Goal: Task Accomplishment & Management: Manage account settings

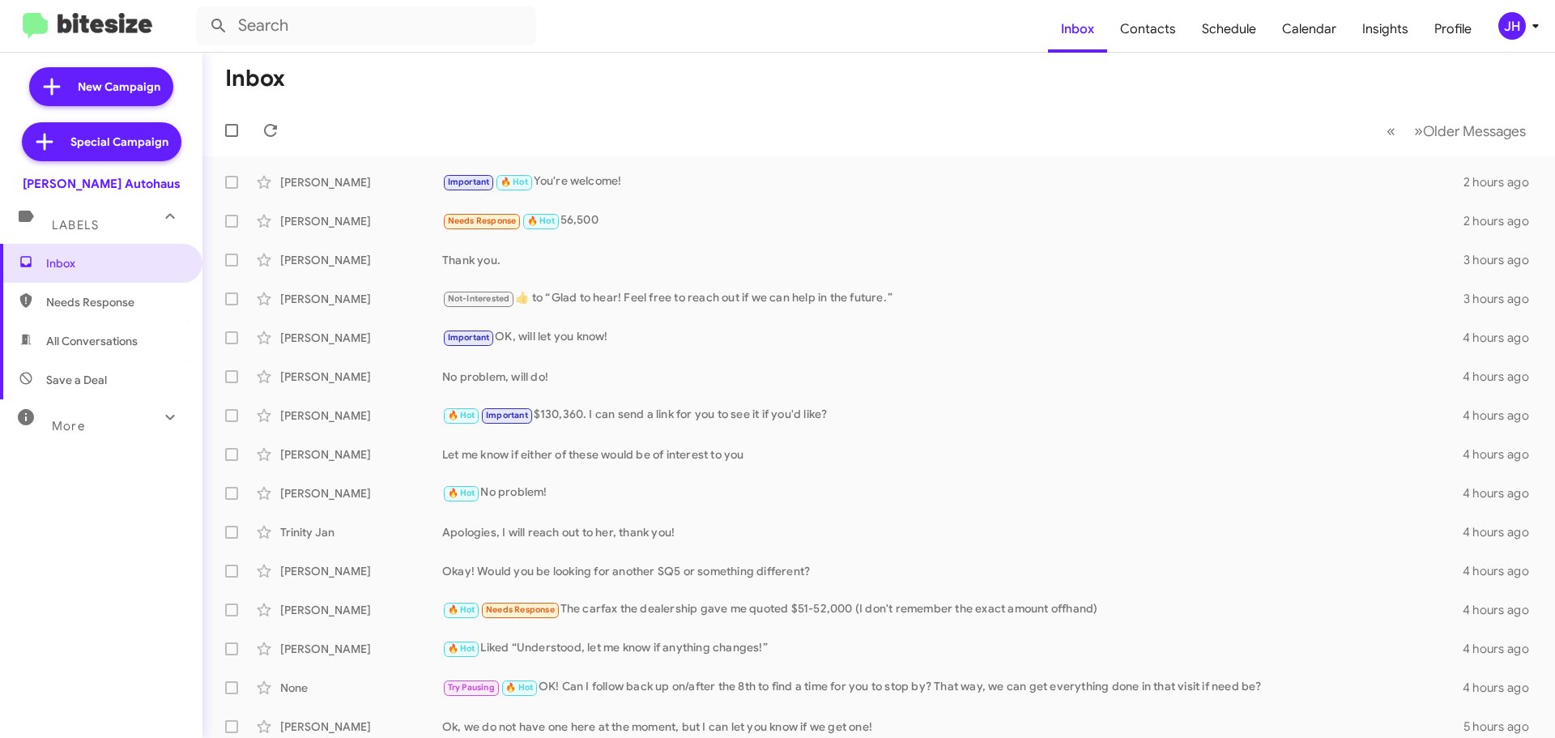
click at [1526, 18] on icon at bounding box center [1535, 25] width 19 height 19
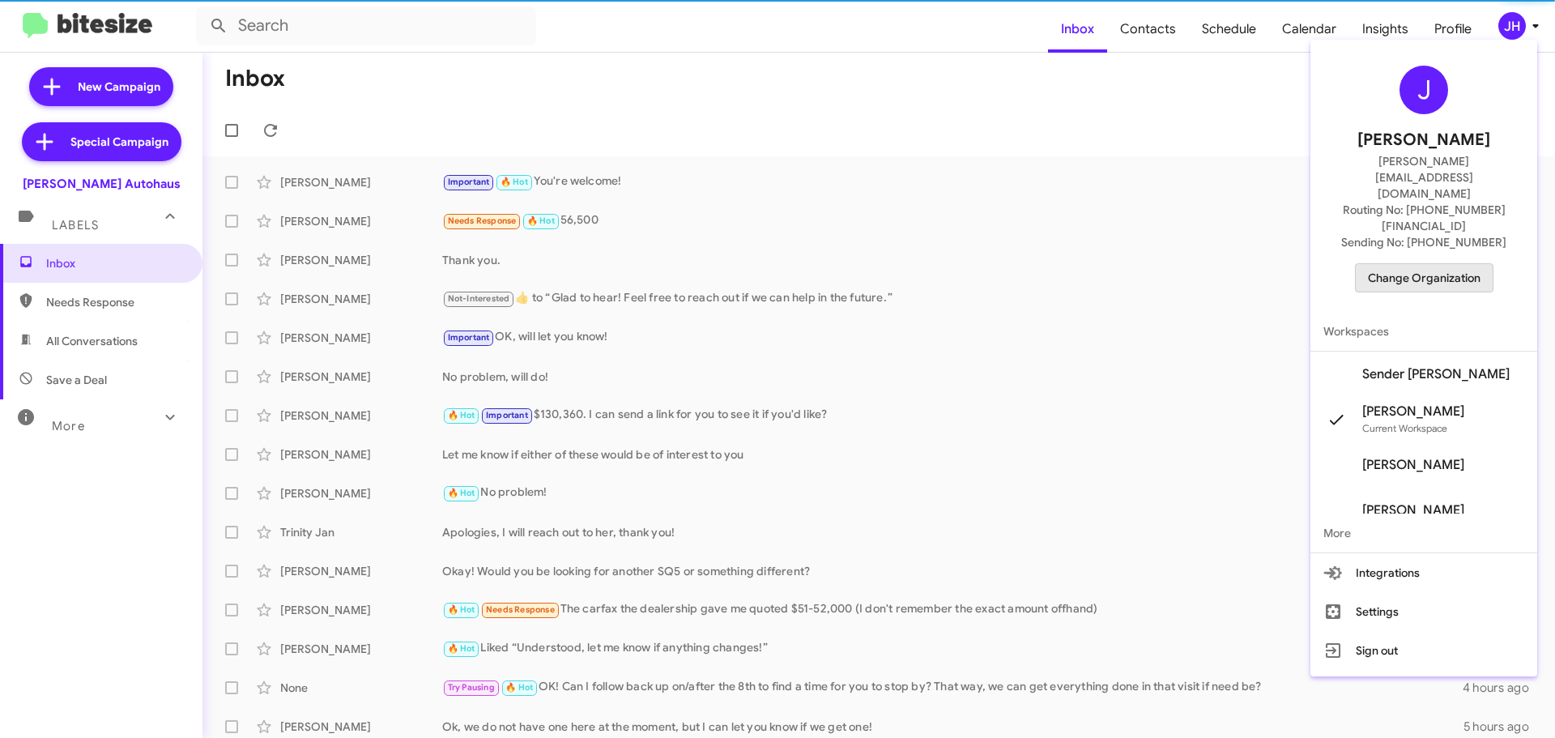
click at [1444, 264] on span "Change Organization" at bounding box center [1424, 278] width 113 height 28
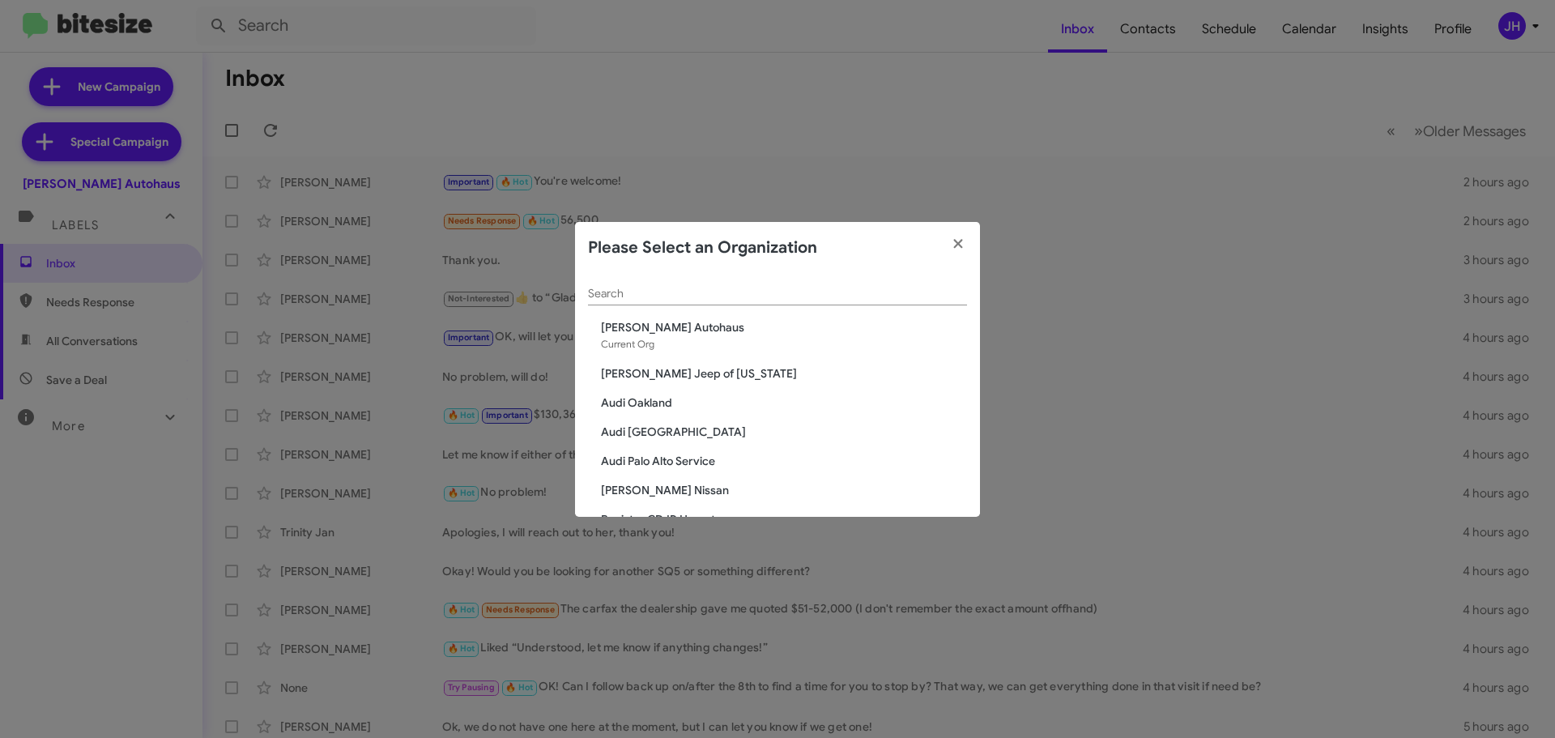
click at [605, 292] on input "Search" at bounding box center [777, 293] width 379 height 13
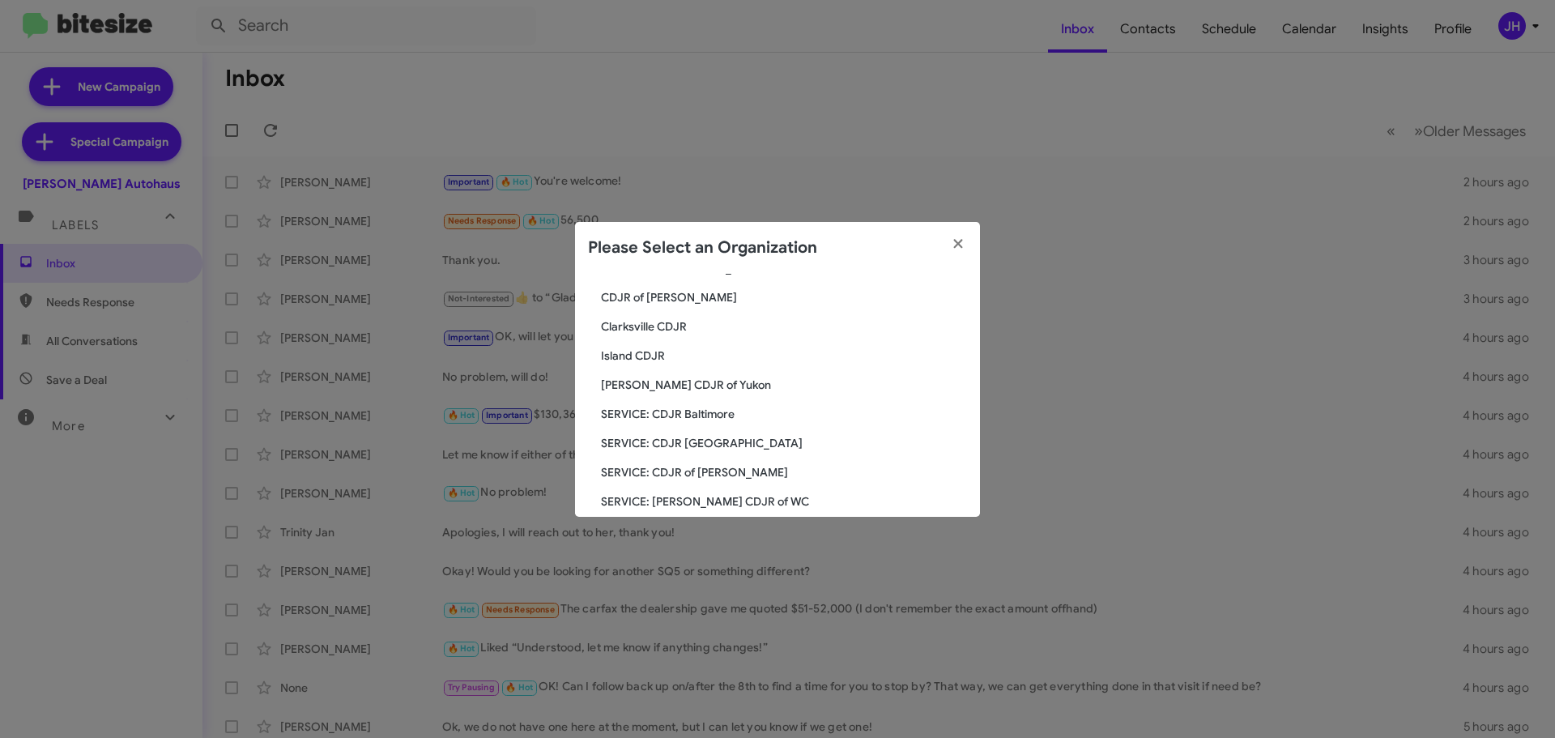
scroll to position [107, 0]
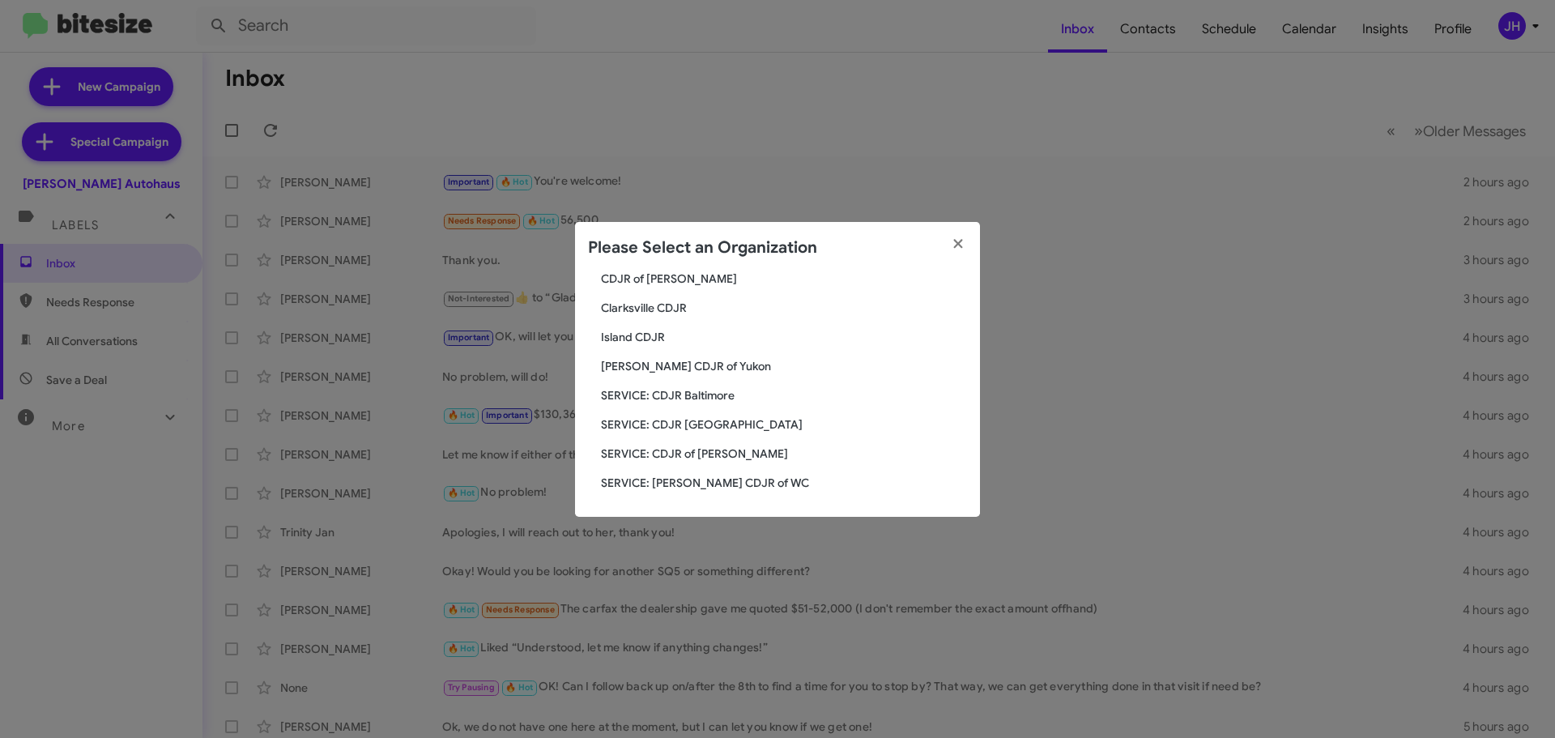
type input "cdjr"
click at [726, 394] on span "SERVICE: CDJR Baltimore" at bounding box center [784, 395] width 366 height 16
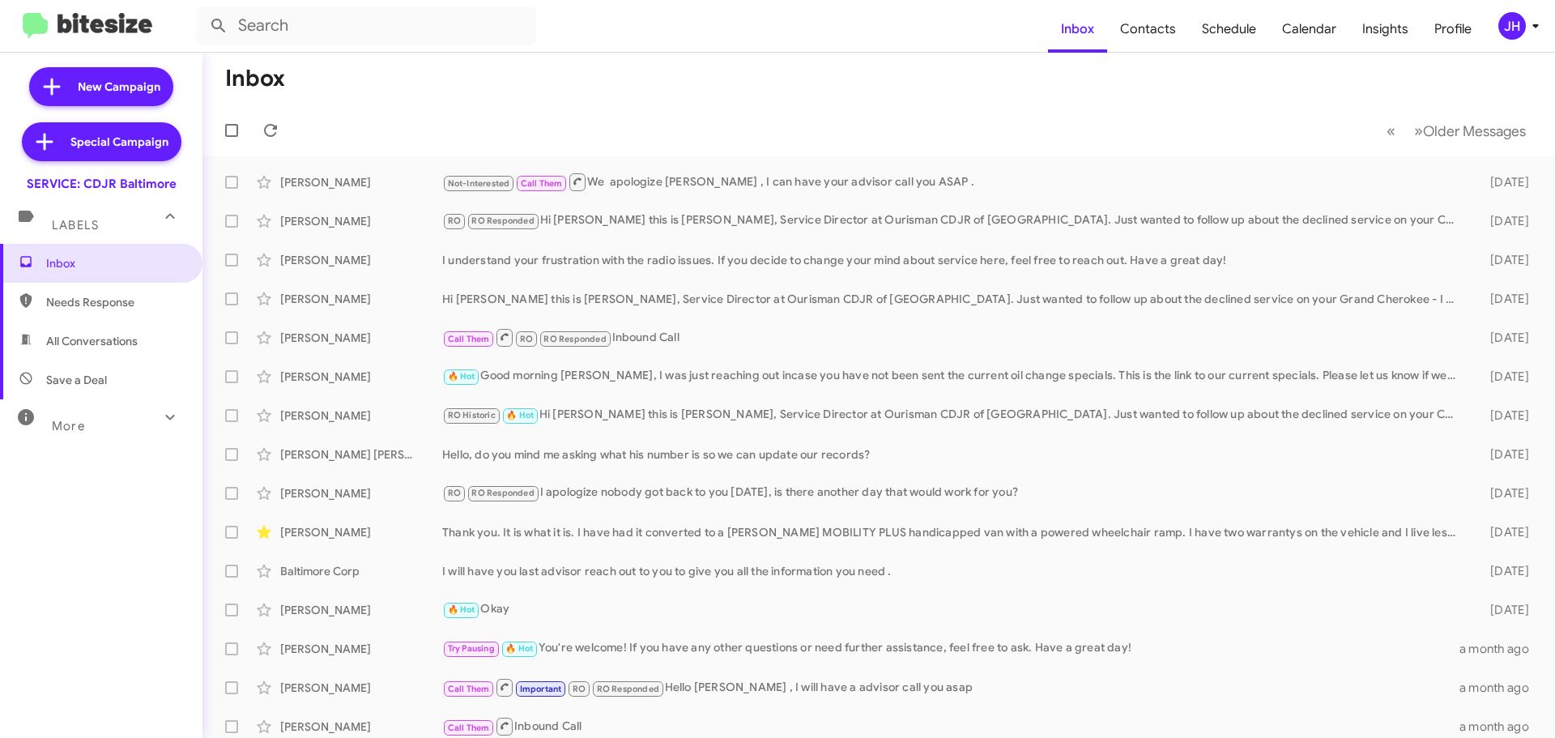
click at [1511, 22] on div "JH" at bounding box center [1512, 26] width 28 height 28
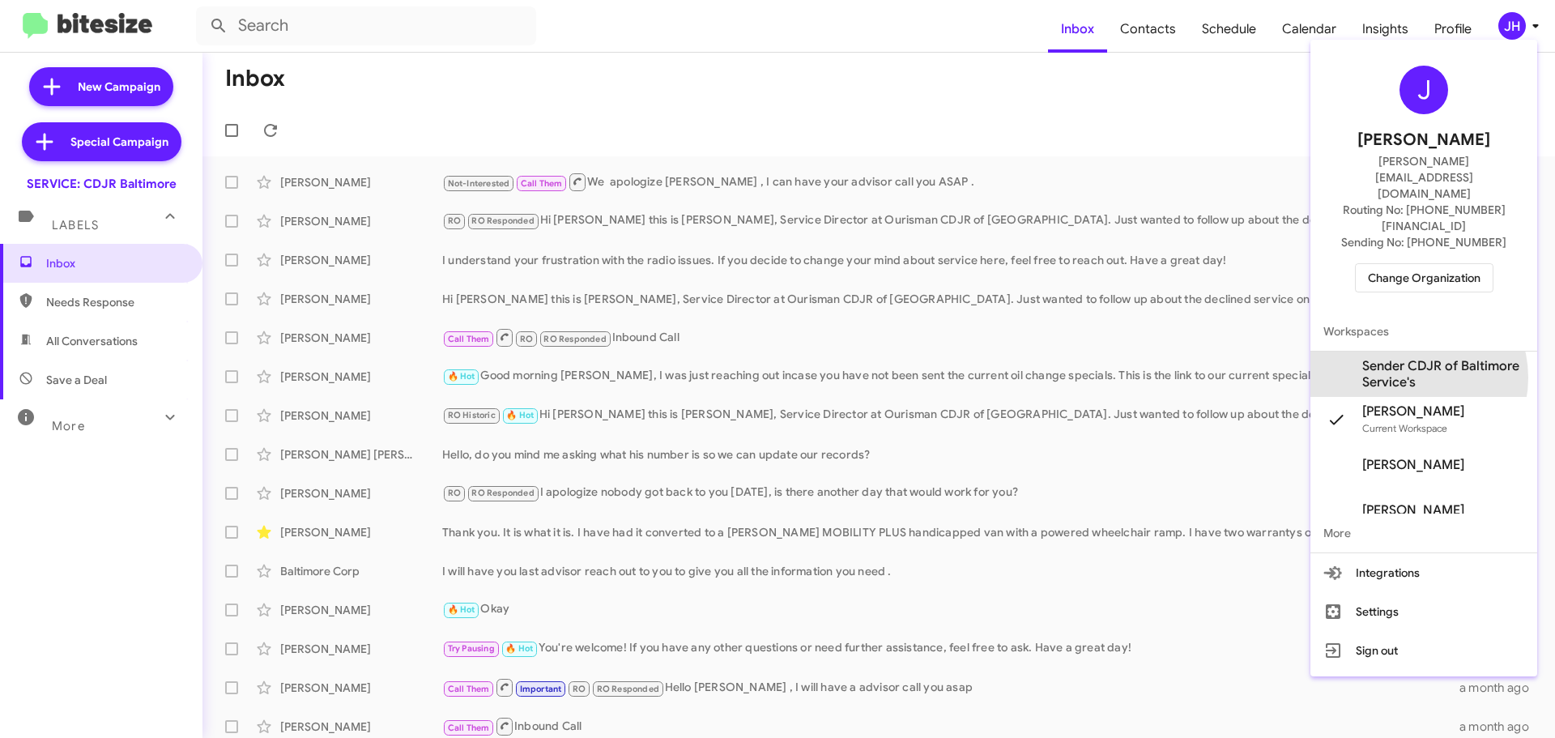
click at [1411, 358] on span "Sender CDJR of Baltimore Service's" at bounding box center [1443, 374] width 162 height 32
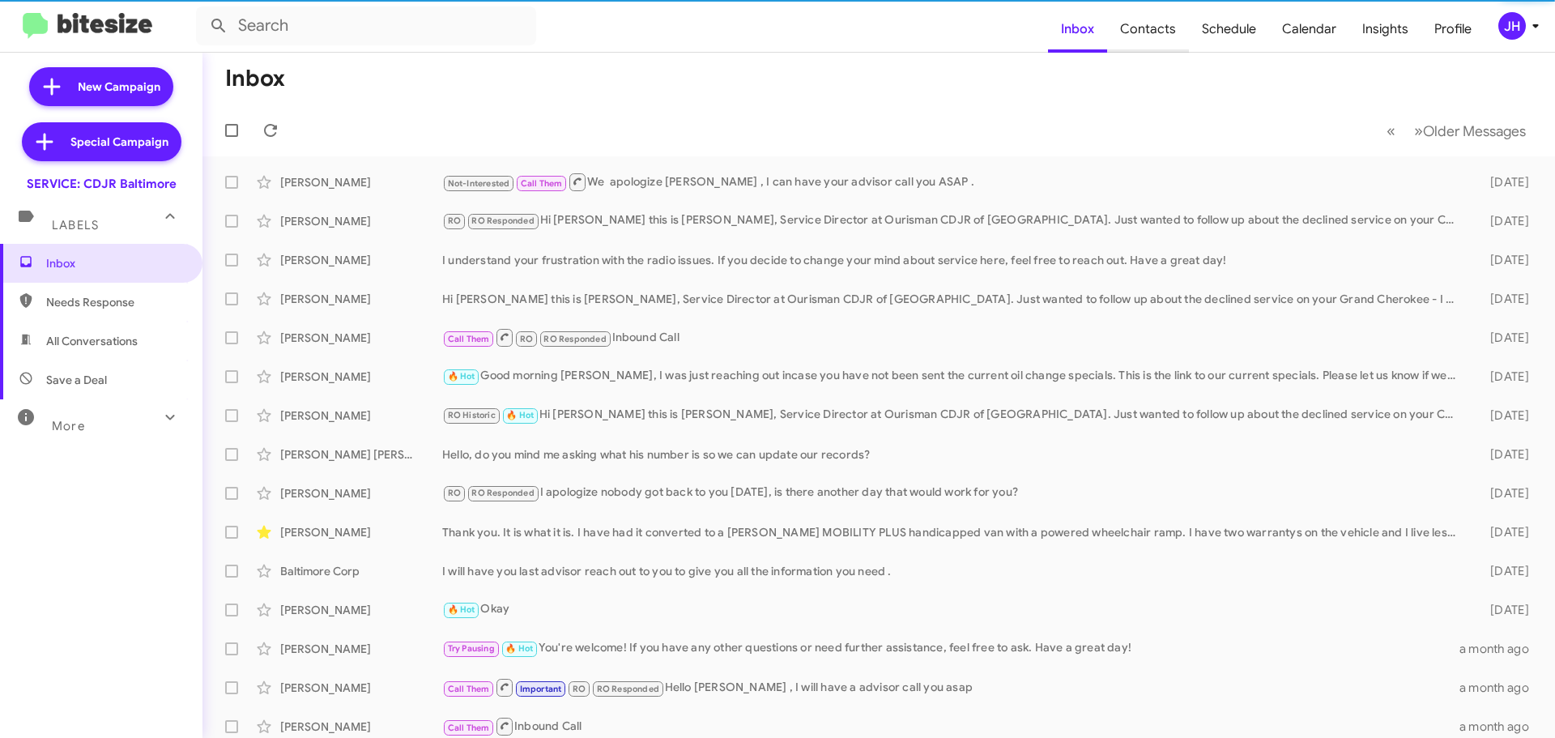
click at [1164, 45] on span "Contacts" at bounding box center [1148, 29] width 82 height 47
type input "in:groups"
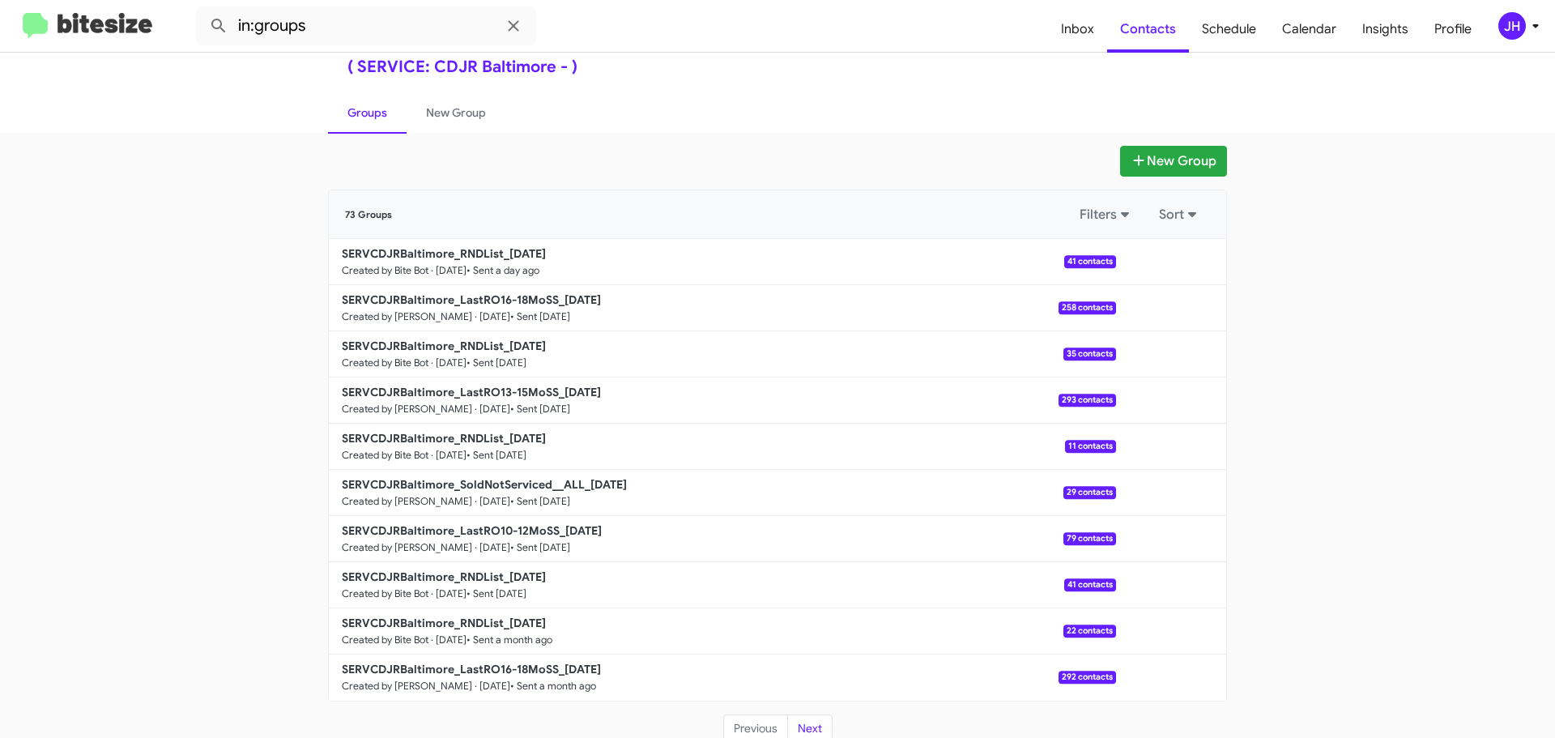
scroll to position [57, 0]
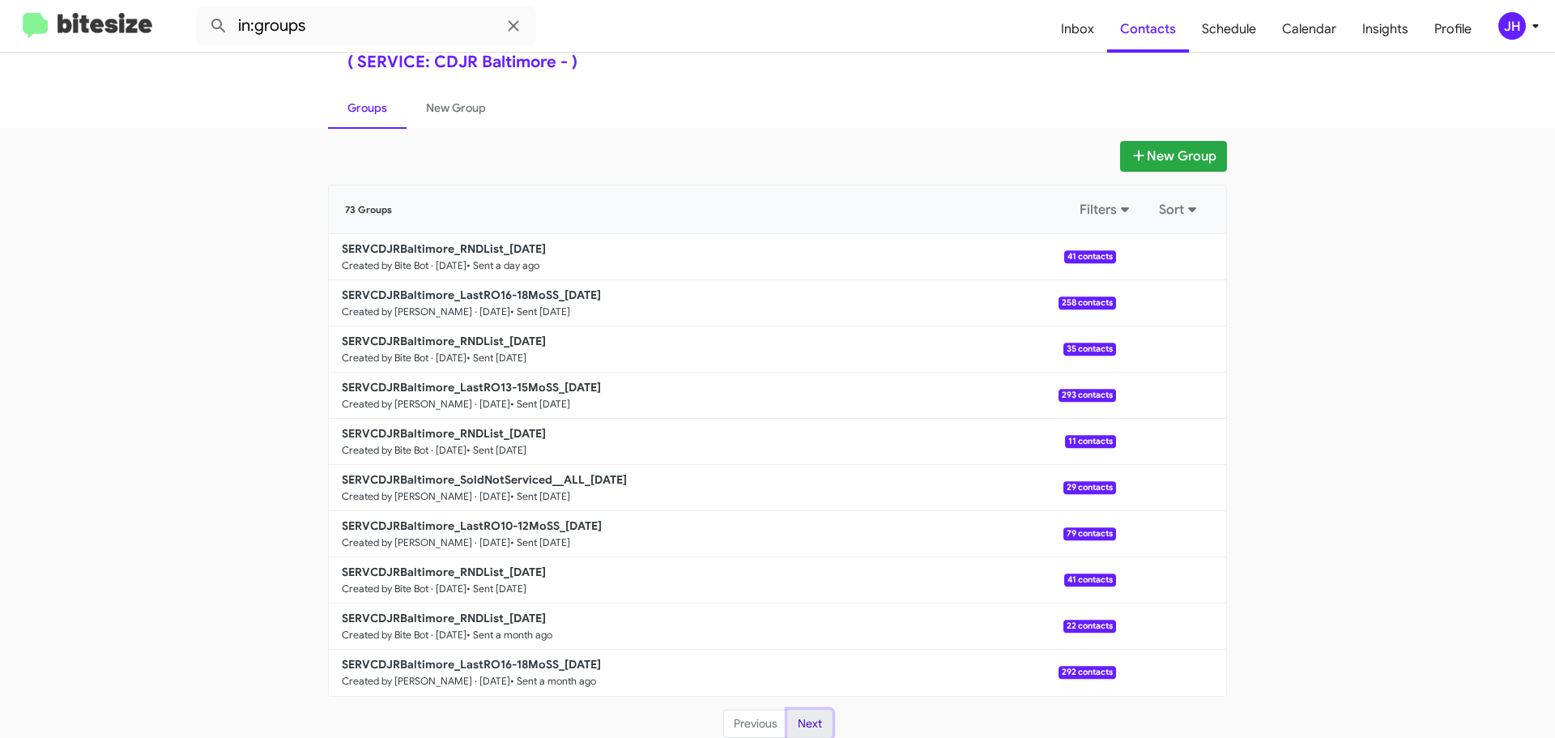
click at [807, 723] on button "Next" at bounding box center [809, 723] width 45 height 29
click at [1080, 28] on span "Inbox" at bounding box center [1077, 29] width 59 height 47
